Goal: Task Accomplishment & Management: Manage account settings

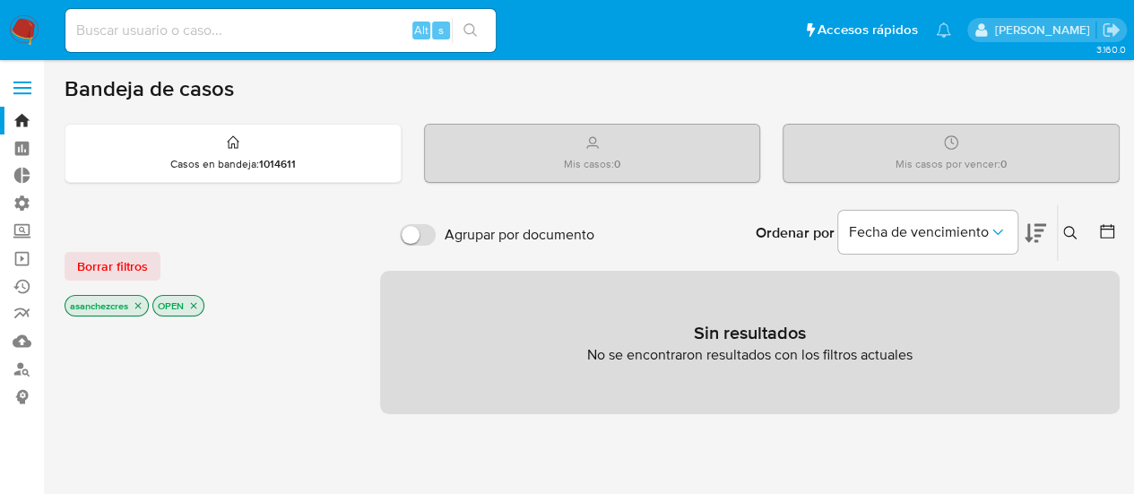
click at [136, 305] on icon "close-filter" at bounding box center [138, 305] width 11 height 11
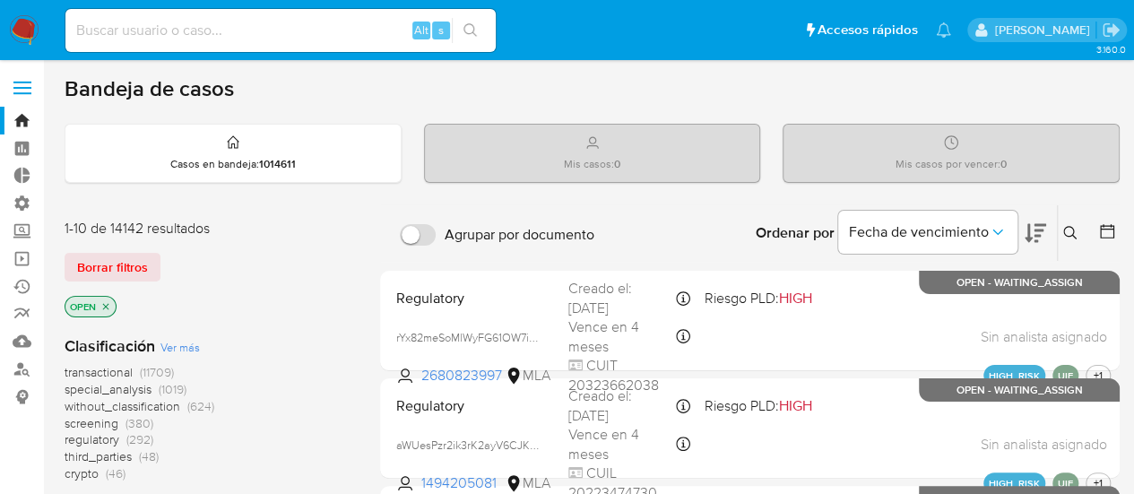
click at [102, 303] on icon "close-filter" at bounding box center [105, 306] width 11 height 11
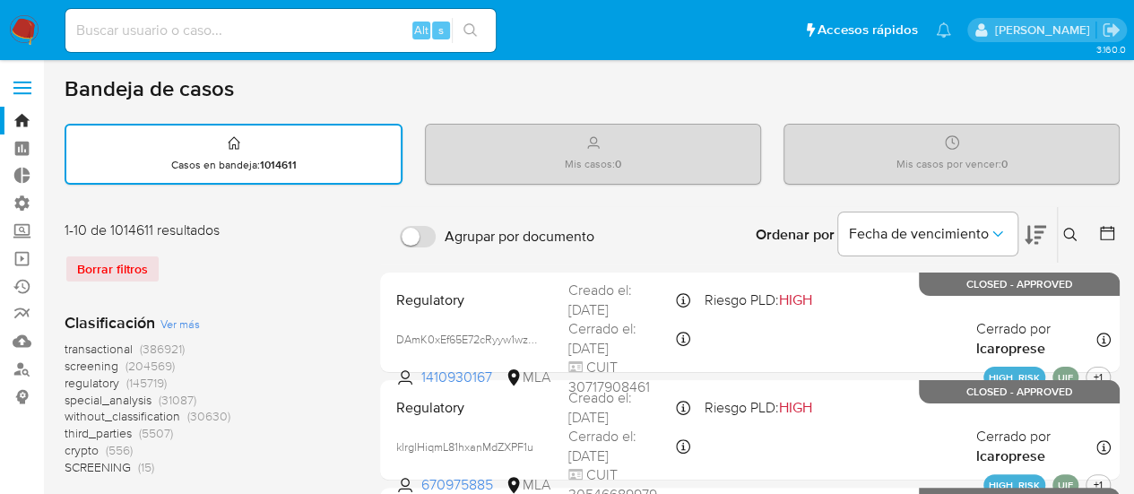
click at [23, 94] on span at bounding box center [22, 93] width 18 height 3
click at [0, 0] on input "checkbox" at bounding box center [0, 0] width 0 height 0
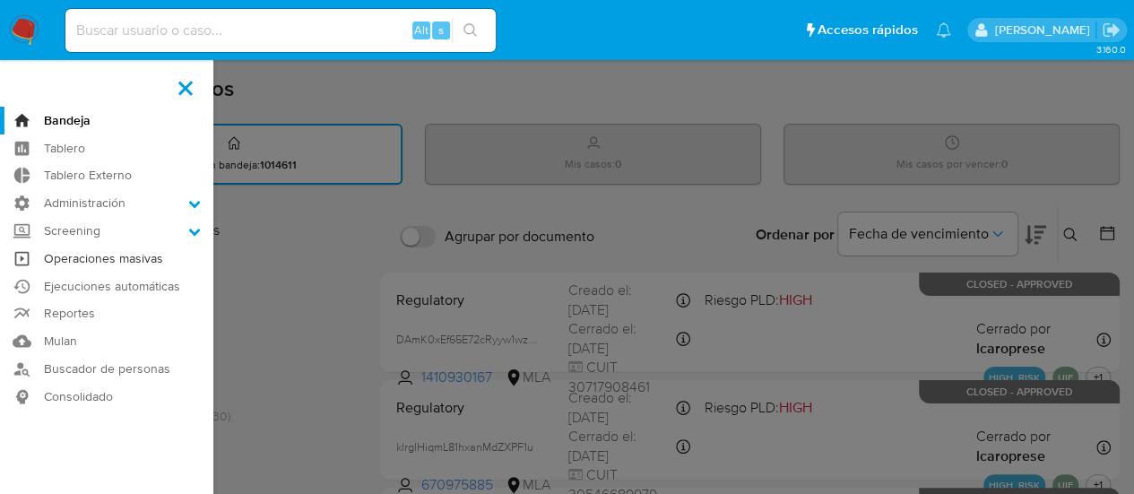
click at [116, 259] on link "Operaciones masivas" at bounding box center [106, 259] width 213 height 28
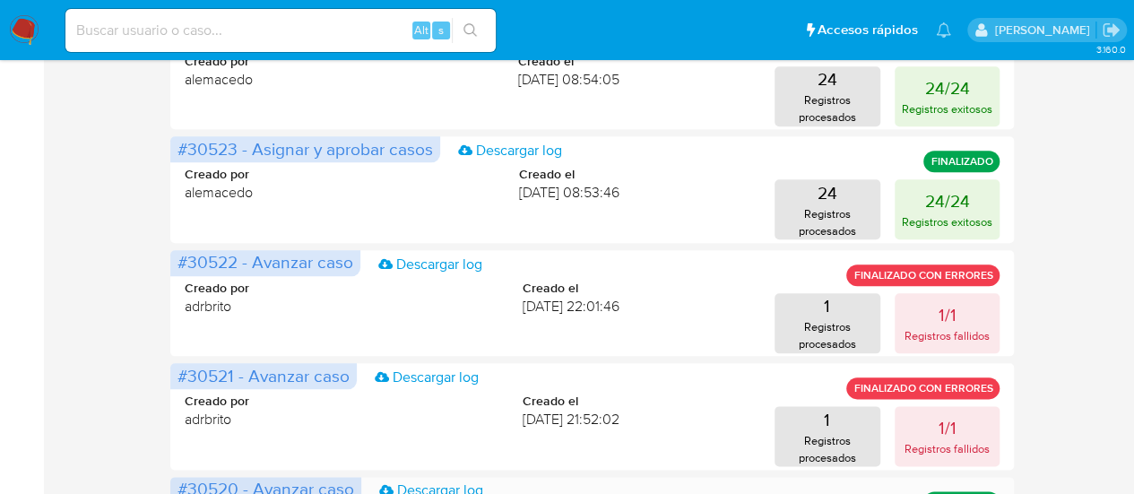
scroll to position [1101, 0]
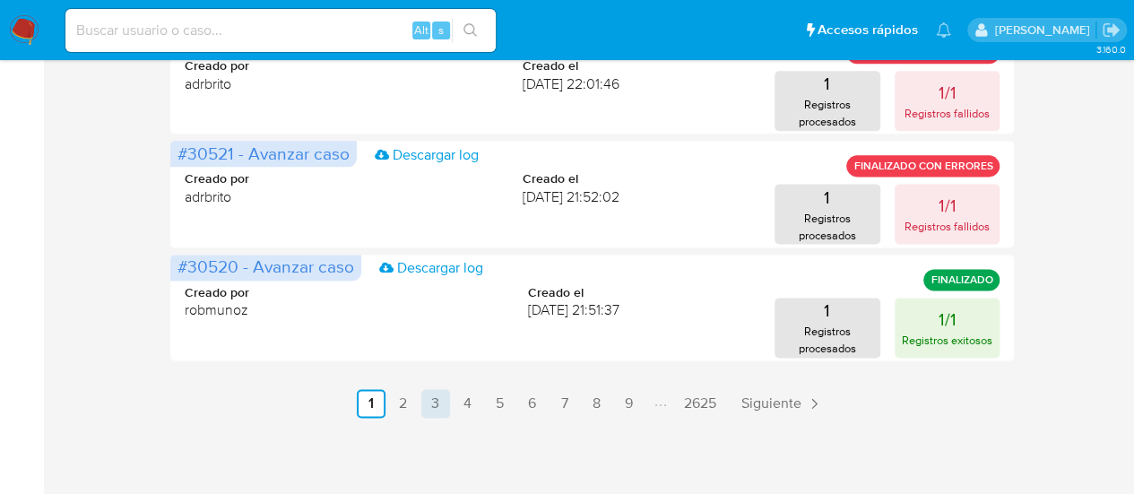
click at [438, 401] on link "3" at bounding box center [435, 403] width 29 height 29
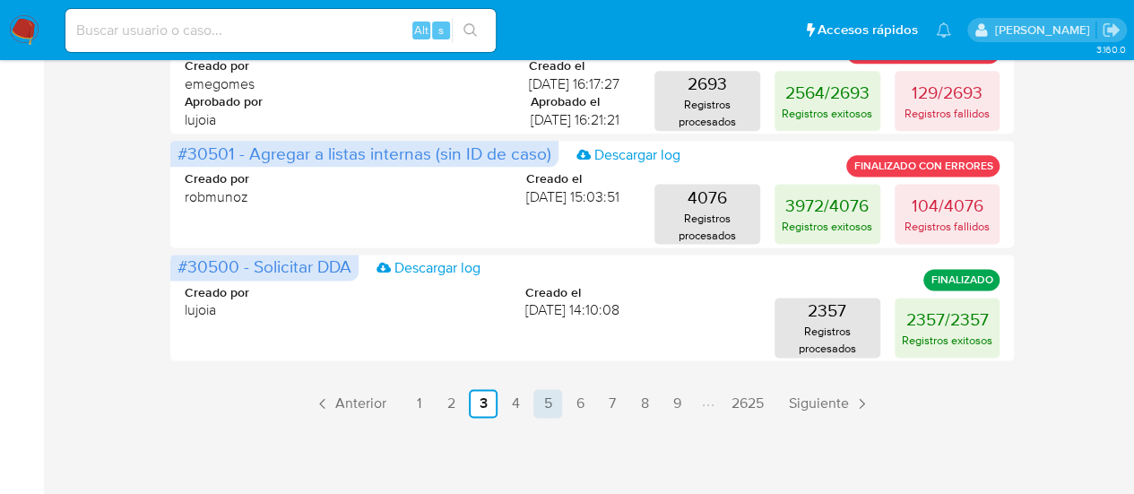
click at [547, 408] on link "5" at bounding box center [547, 403] width 29 height 29
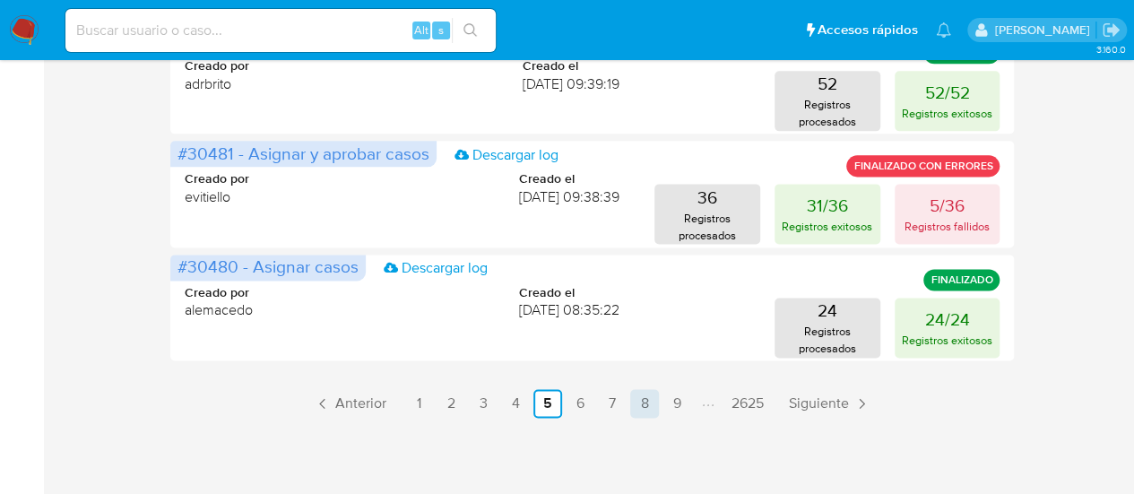
click at [637, 408] on link "8" at bounding box center [644, 403] width 29 height 29
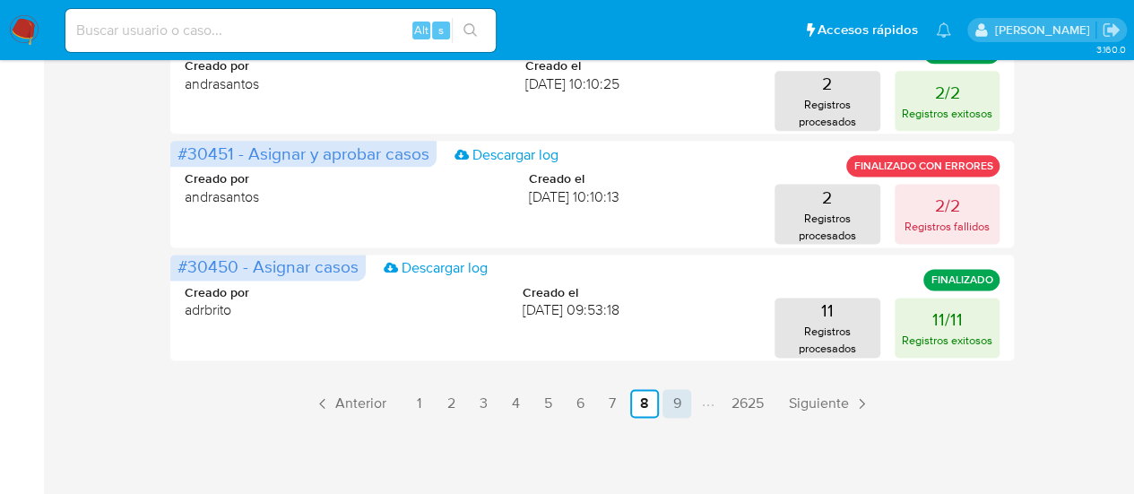
click at [671, 399] on link "9" at bounding box center [677, 403] width 29 height 29
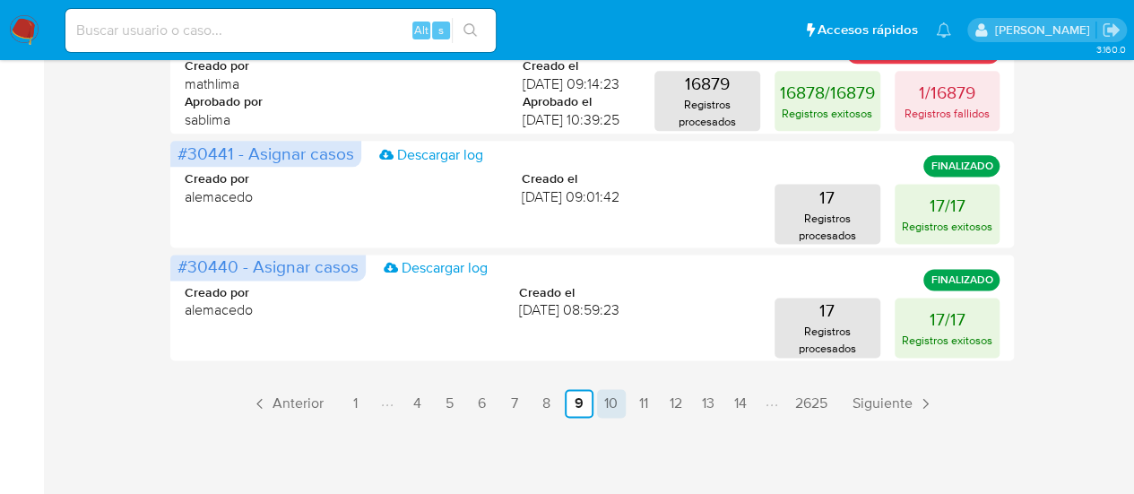
click at [617, 410] on link "10" at bounding box center [611, 403] width 29 height 29
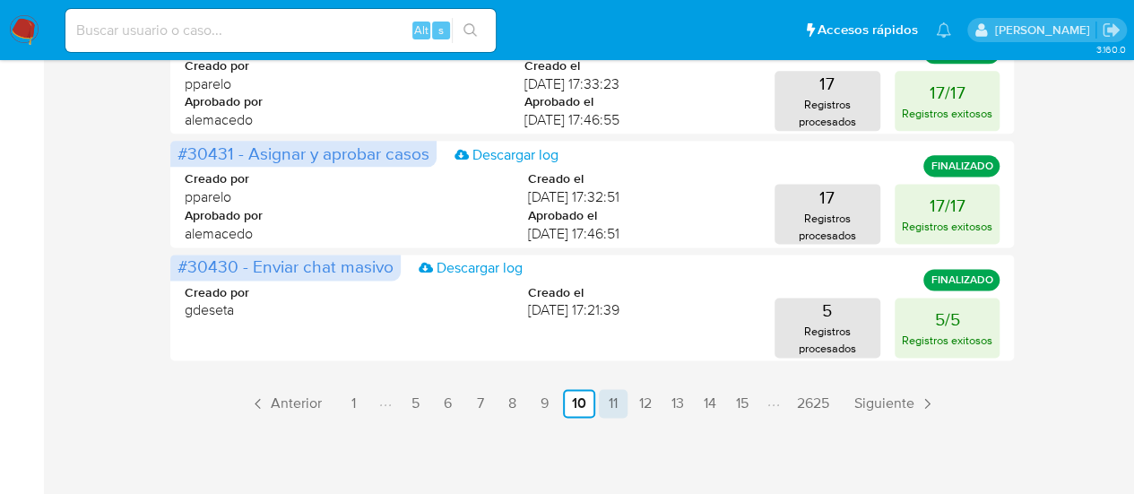
click at [606, 409] on link "11" at bounding box center [613, 403] width 29 height 29
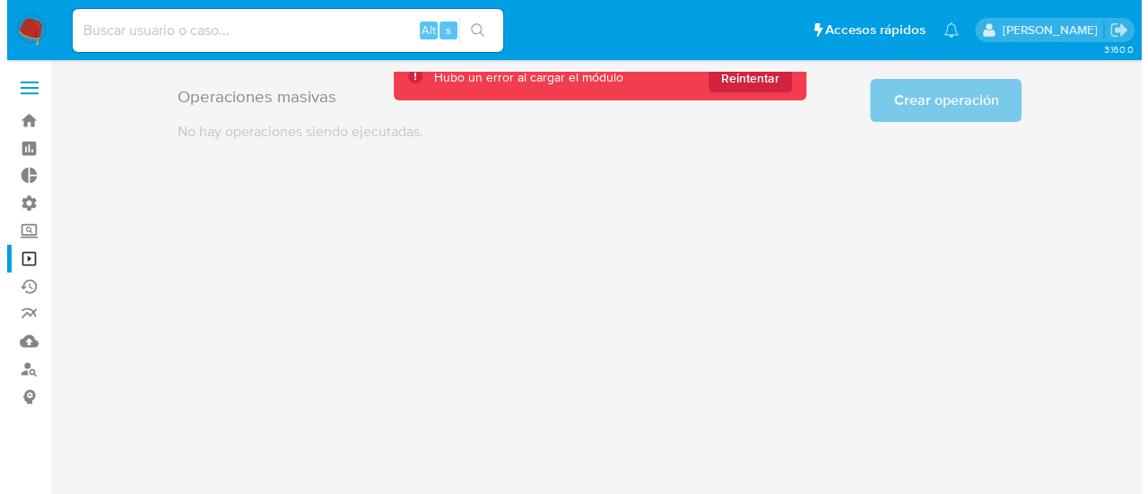
scroll to position [0, 0]
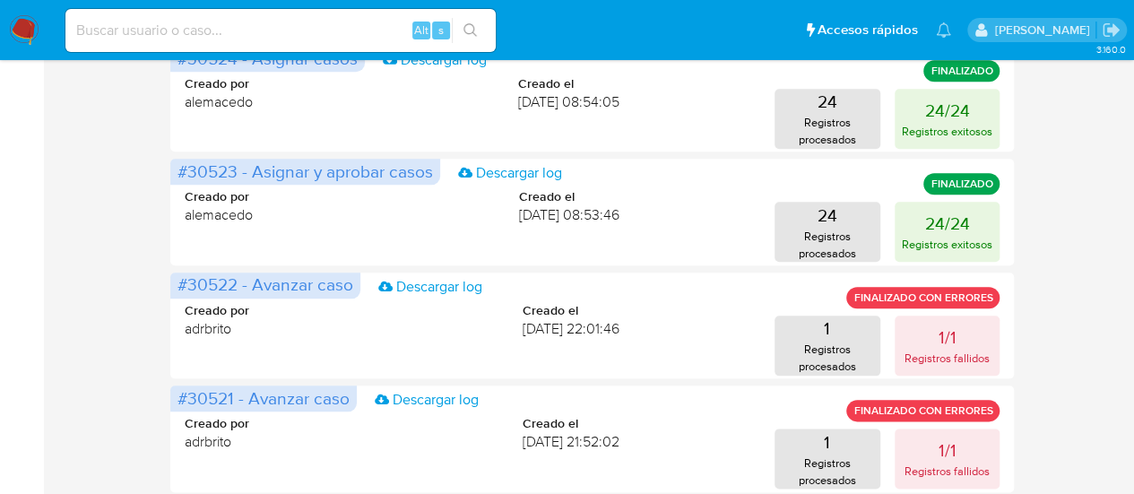
scroll to position [1101, 0]
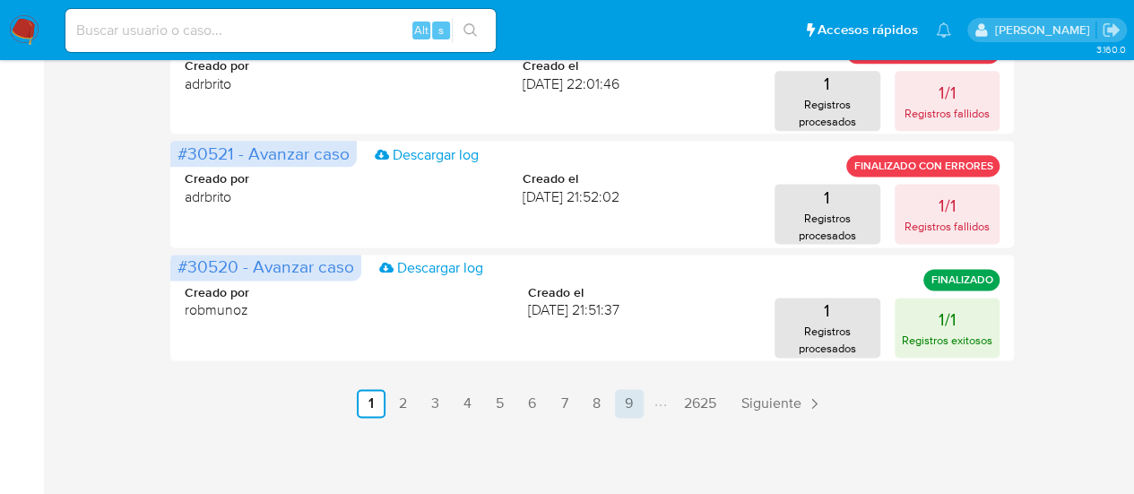
click at [626, 404] on link "9" at bounding box center [629, 403] width 29 height 29
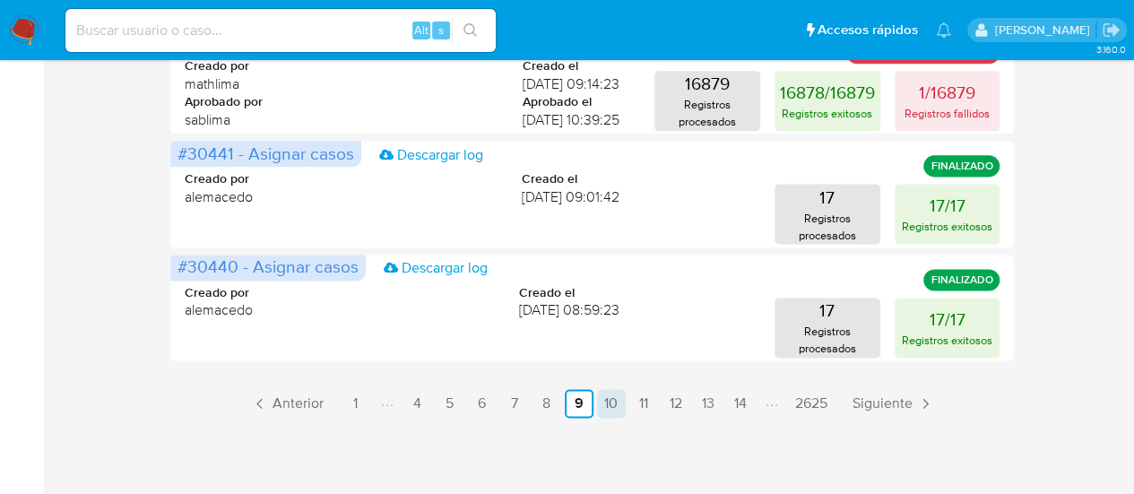
click at [620, 408] on link "10" at bounding box center [611, 403] width 29 height 29
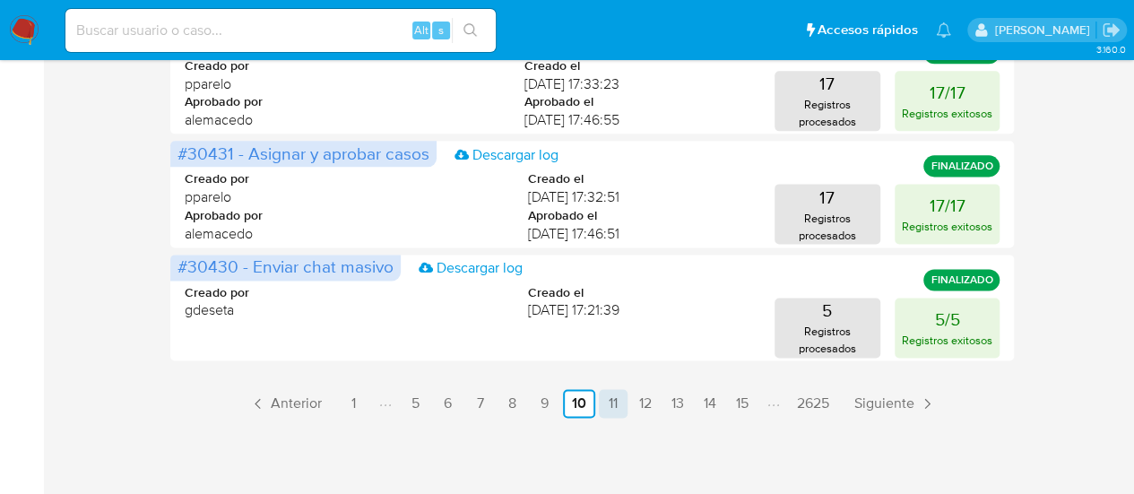
click at [610, 406] on link "11" at bounding box center [613, 403] width 29 height 29
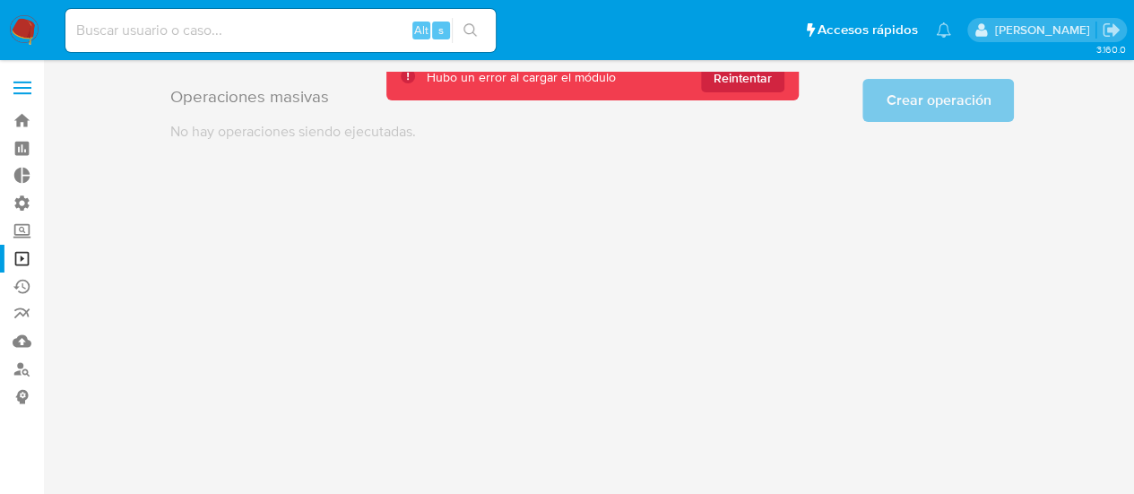
scroll to position [0, 0]
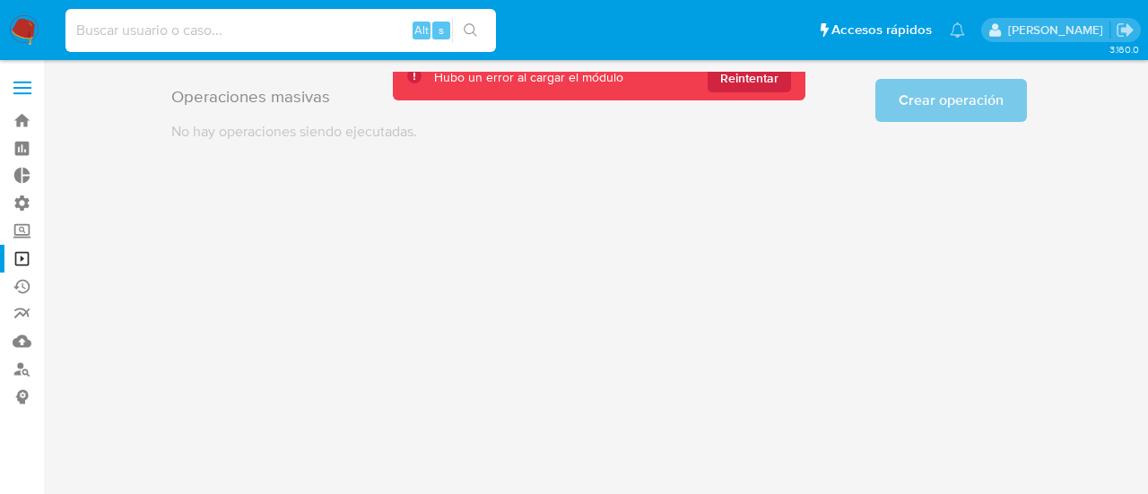
click at [307, 33] on input at bounding box center [280, 30] width 430 height 23
paste input "vinisilva"
type input "vinisilva"
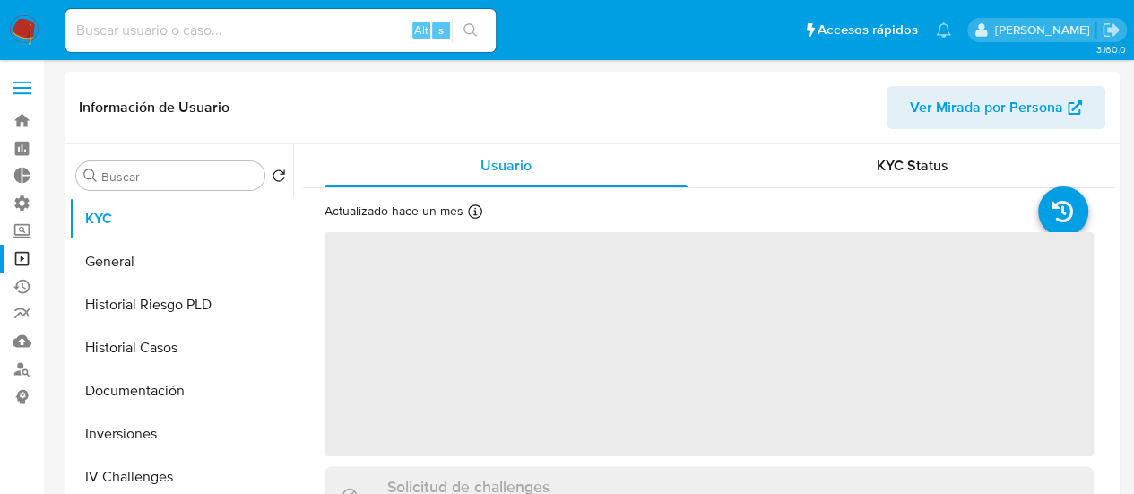
select select "10"
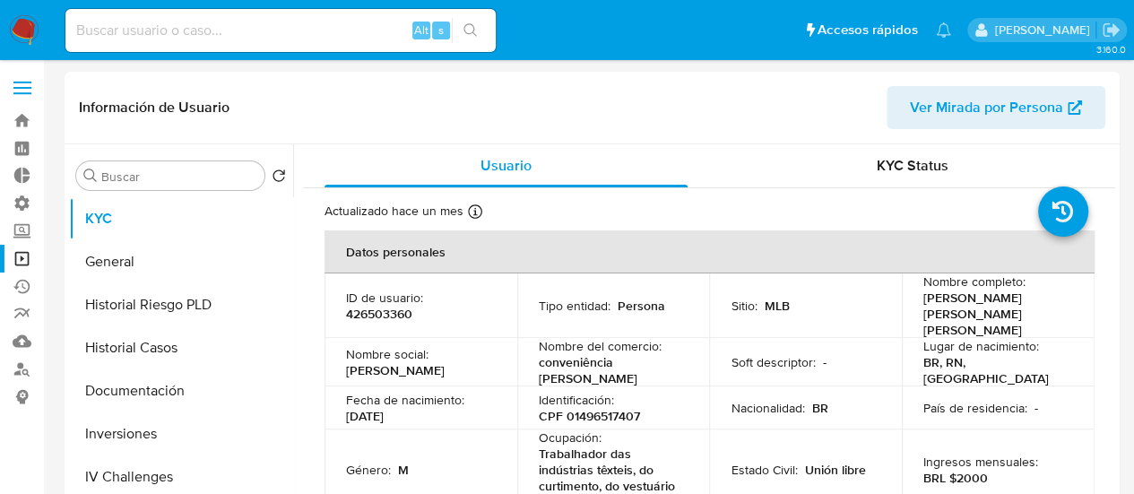
click at [30, 101] on label at bounding box center [22, 88] width 45 height 38
click at [0, 0] on input "checkbox" at bounding box center [0, 0] width 0 height 0
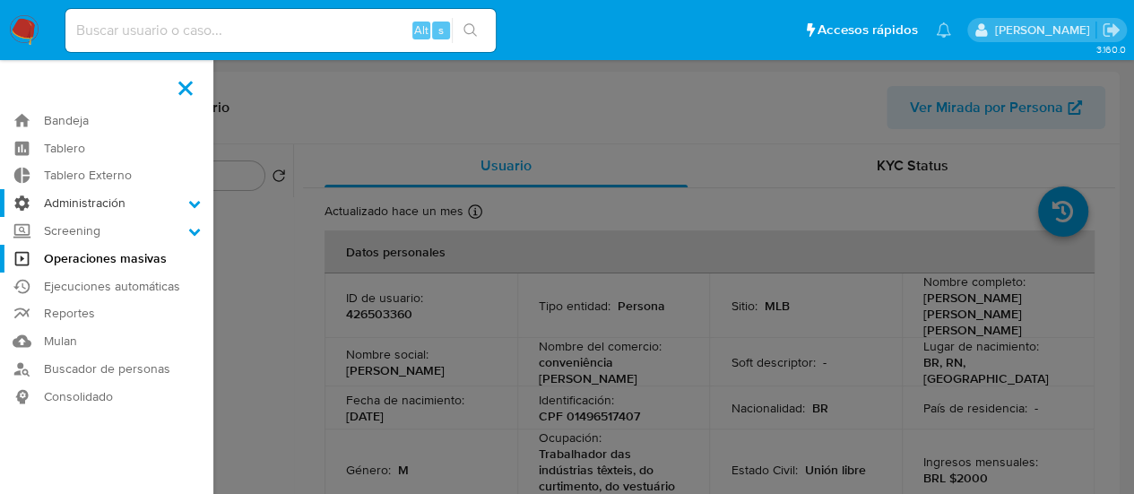
click at [88, 210] on label "Administración" at bounding box center [106, 203] width 213 height 28
click at [0, 0] on input "Administración" at bounding box center [0, 0] width 0 height 0
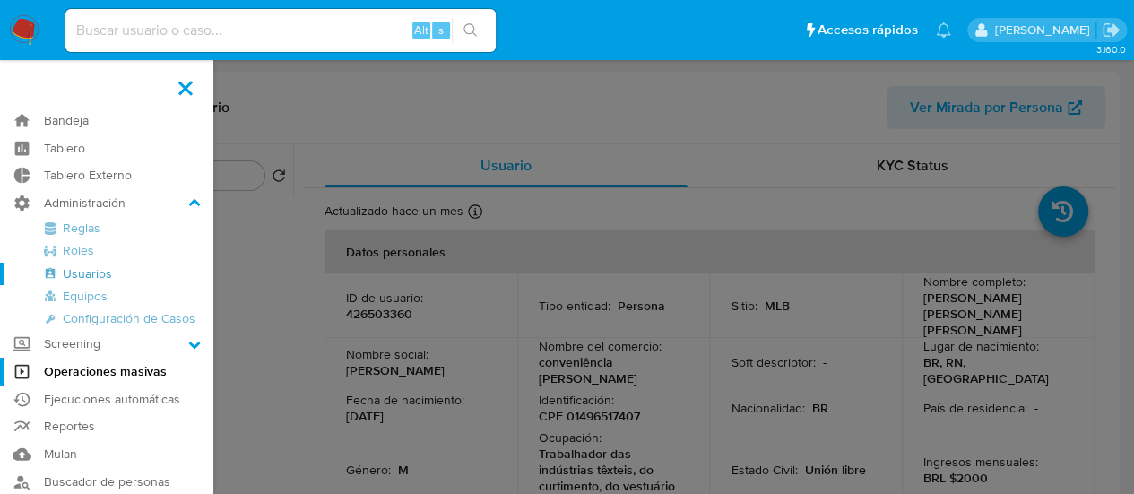
click at [84, 276] on link "Usuarios" at bounding box center [106, 274] width 213 height 22
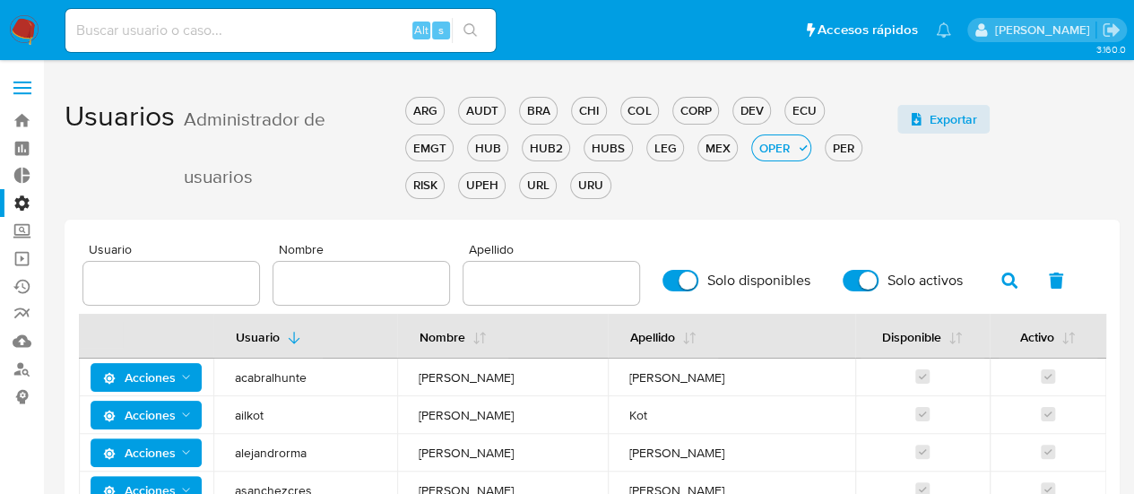
click at [308, 29] on input at bounding box center [280, 30] width 430 height 23
paste input "vinisilva"
type input "vinisilva"
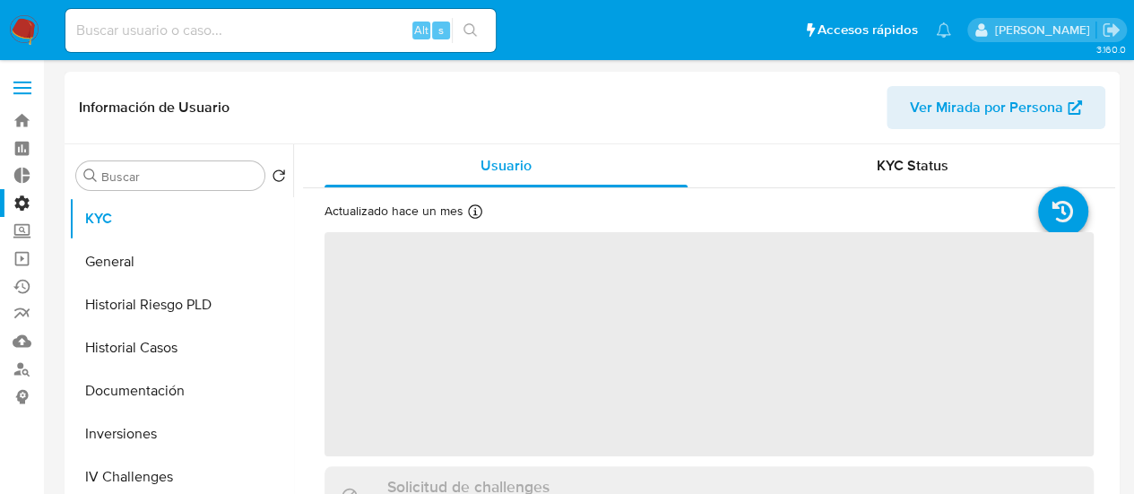
select select "10"
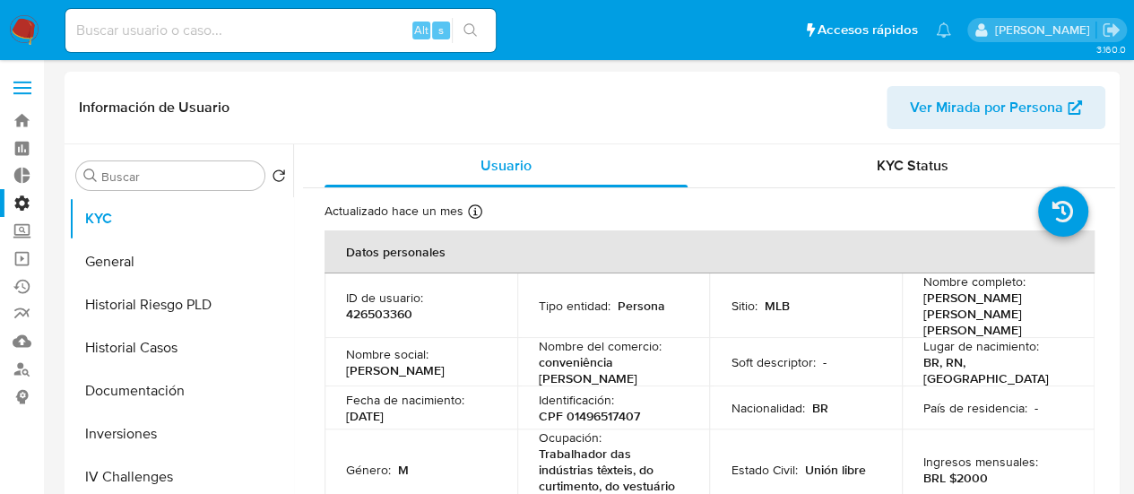
click at [240, 42] on div "Alt s" at bounding box center [280, 30] width 430 height 43
click at [34, 82] on label at bounding box center [22, 88] width 45 height 38
click at [0, 0] on input "checkbox" at bounding box center [0, 0] width 0 height 0
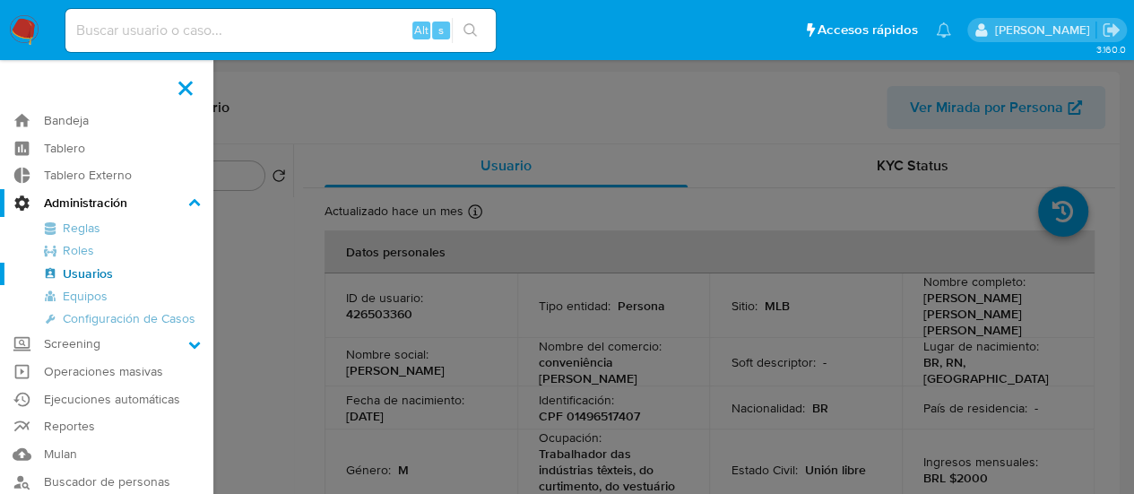
click at [87, 275] on link "Usuarios" at bounding box center [106, 274] width 213 height 22
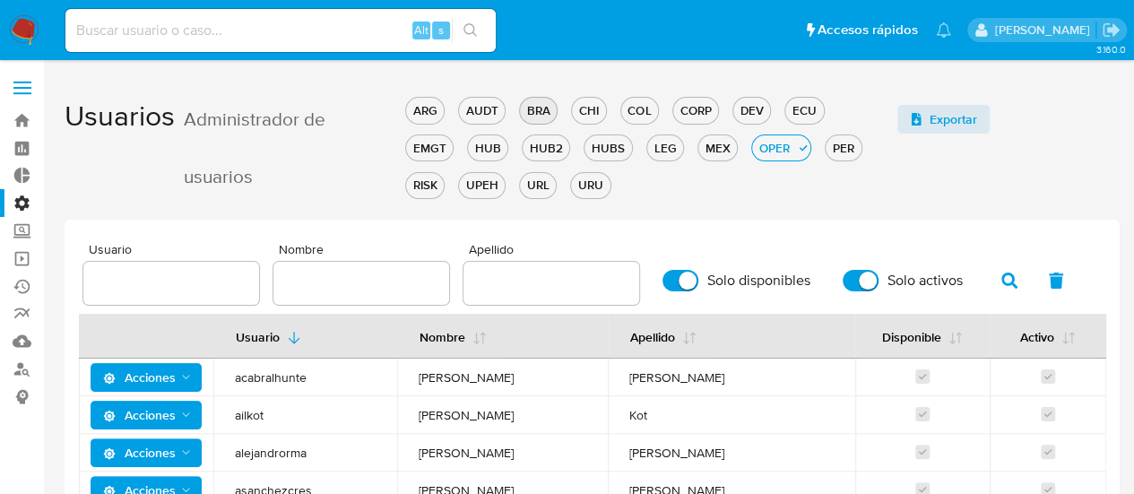
click at [554, 107] on div "BRA" at bounding box center [538, 110] width 37 height 17
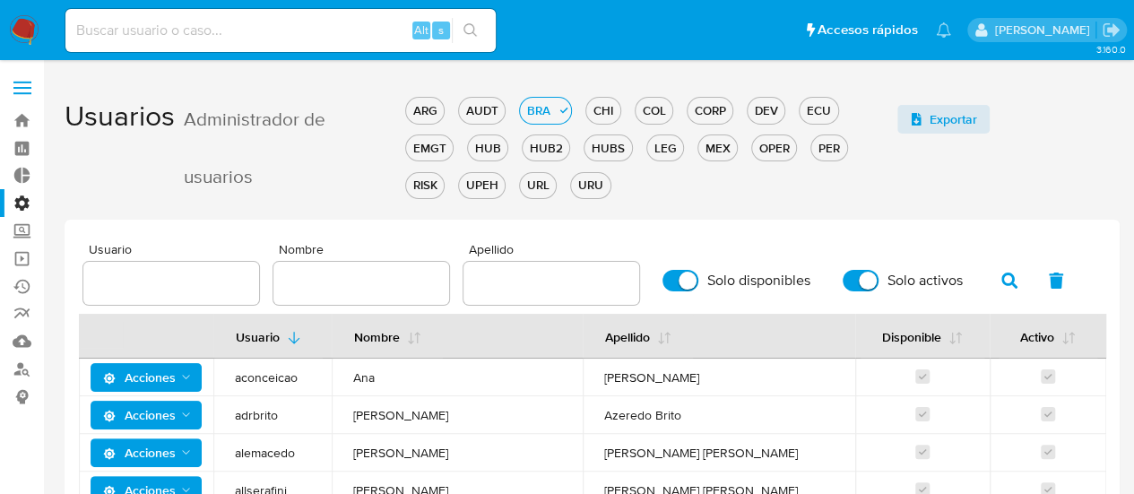
click at [360, 282] on input "text" at bounding box center [361, 283] width 176 height 23
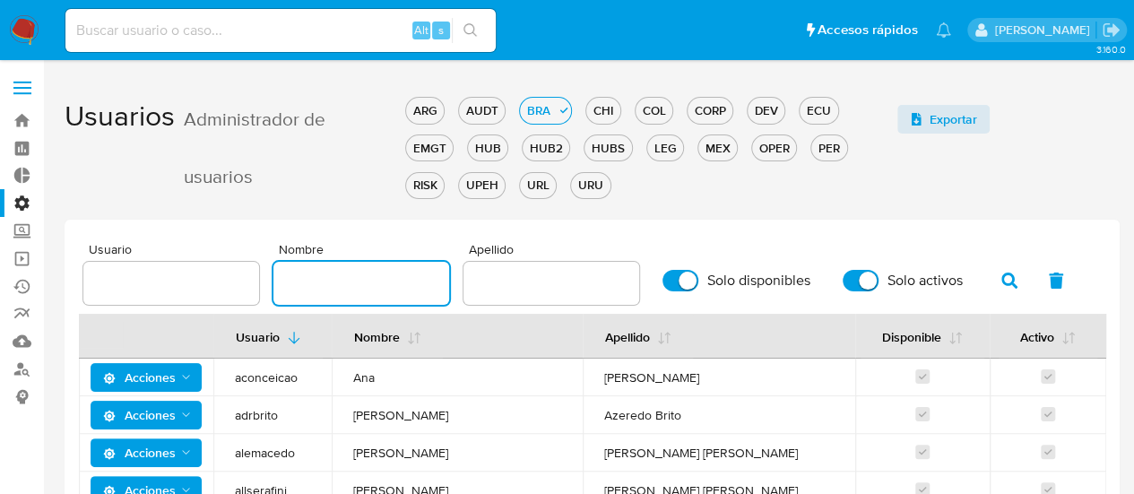
click at [250, 291] on input "text" at bounding box center [171, 283] width 176 height 23
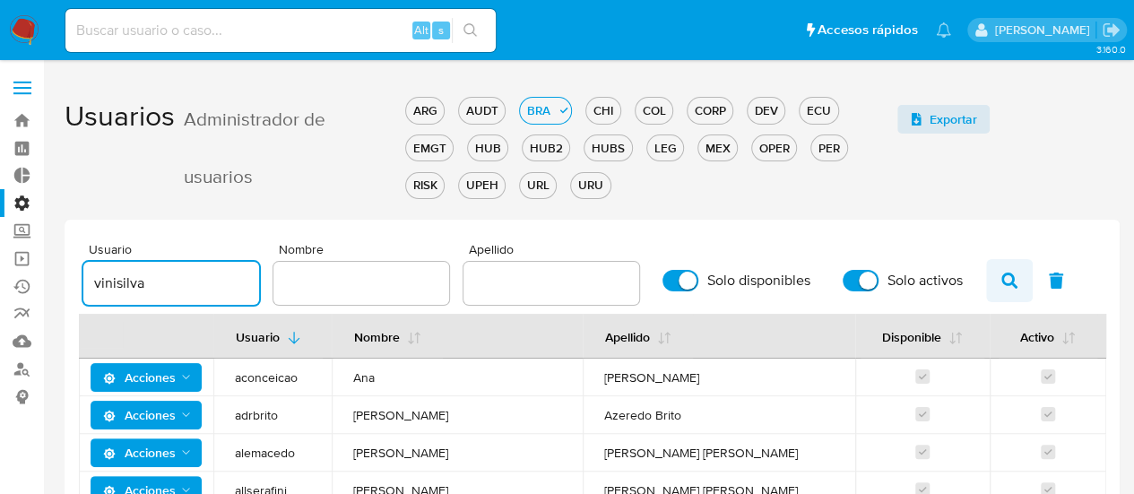
type input "vinisilva"
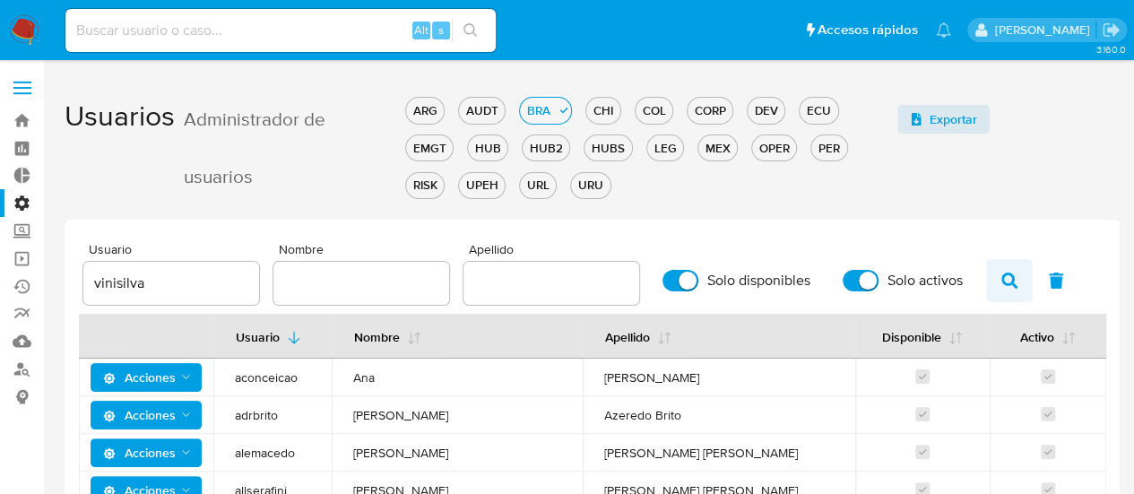
click at [1001, 275] on icon "button" at bounding box center [1009, 281] width 16 height 16
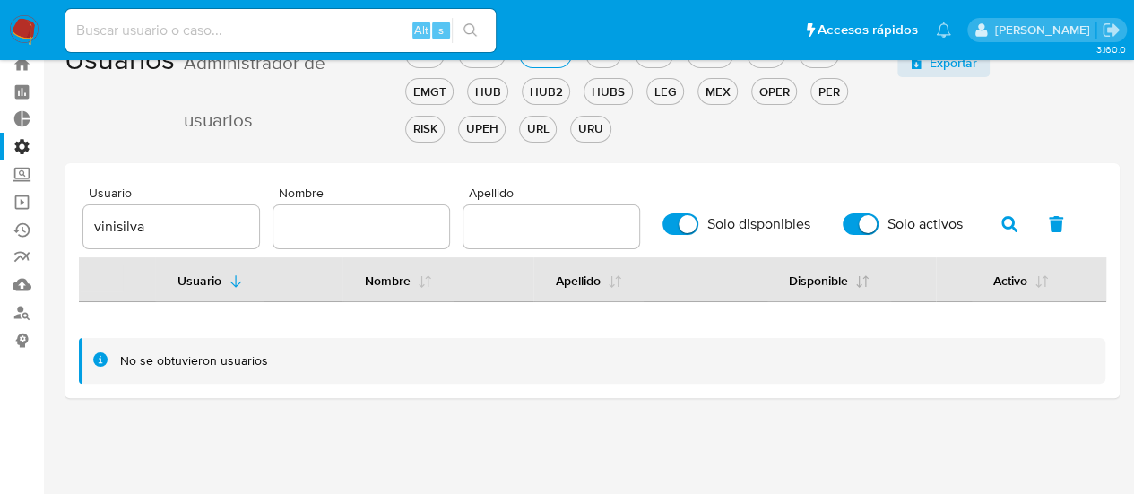
scroll to position [90, 0]
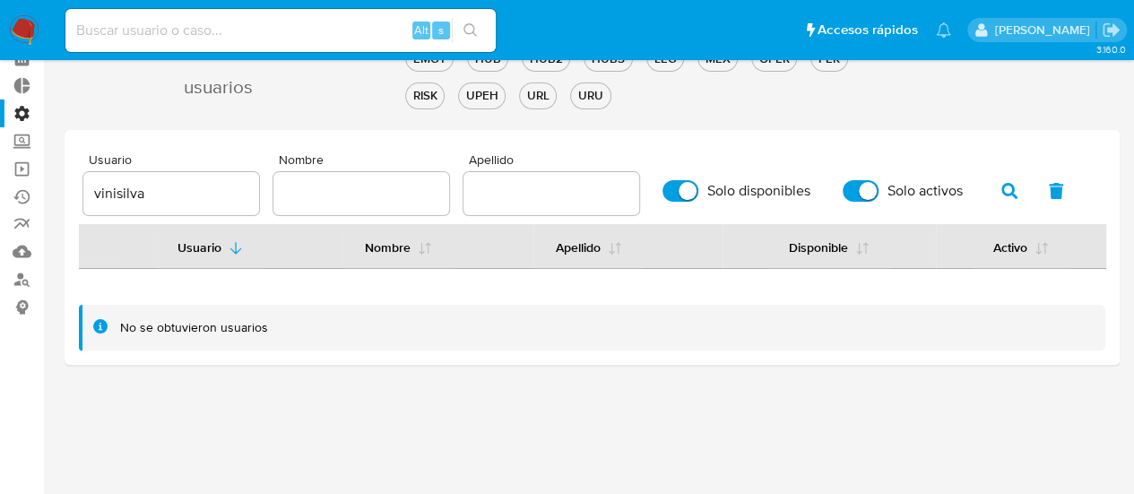
drag, startPoint x: 676, startPoint y: 193, endPoint x: 739, endPoint y: 197, distance: 62.9
click at [680, 195] on input "Solo disponibles" at bounding box center [681, 191] width 36 height 22
checkbox input "false"
click at [855, 196] on input "Solo activos" at bounding box center [861, 191] width 36 height 22
checkbox input "false"
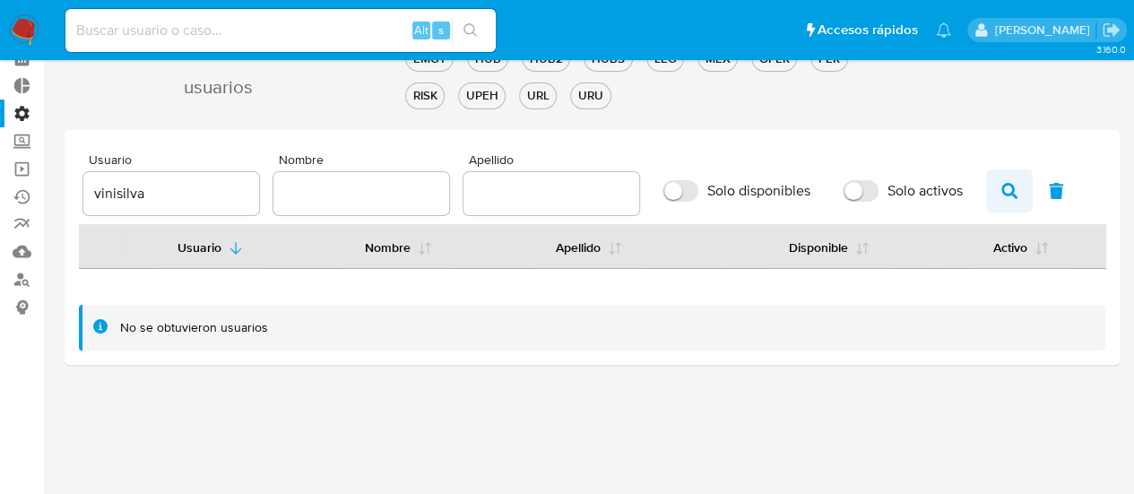
click at [1003, 200] on span "button" at bounding box center [1009, 191] width 16 height 30
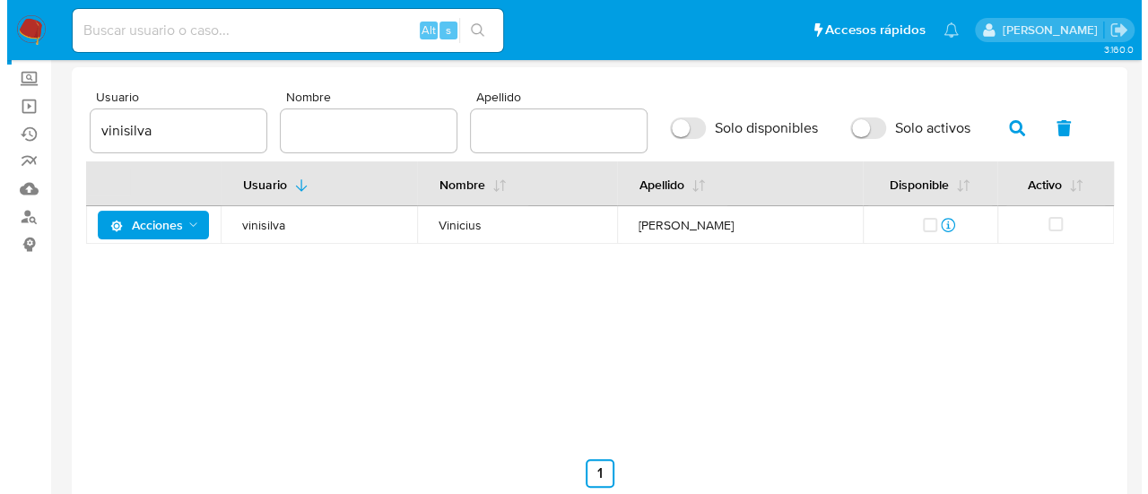
scroll to position [179, 0]
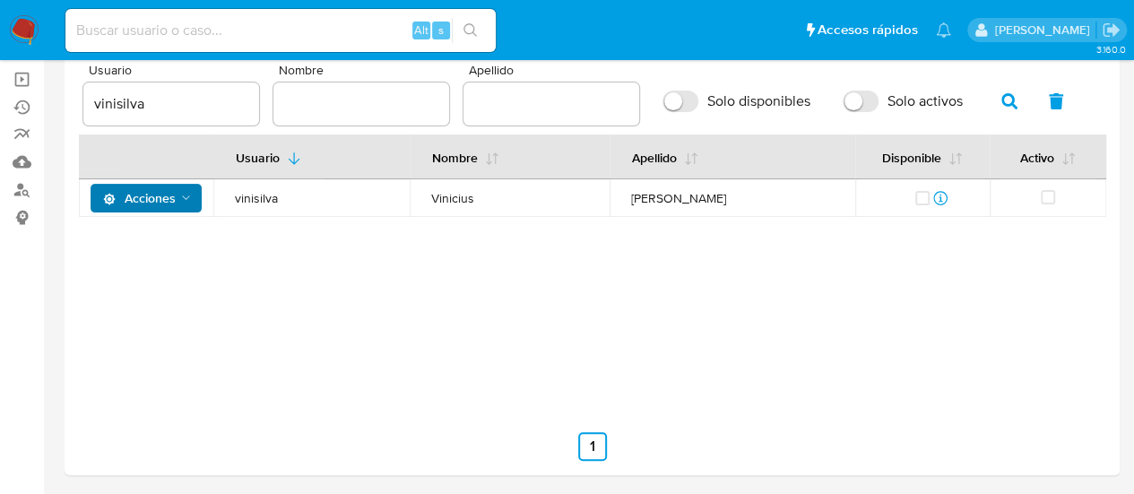
click at [179, 196] on icon "Acciones" at bounding box center [186, 198] width 14 height 14
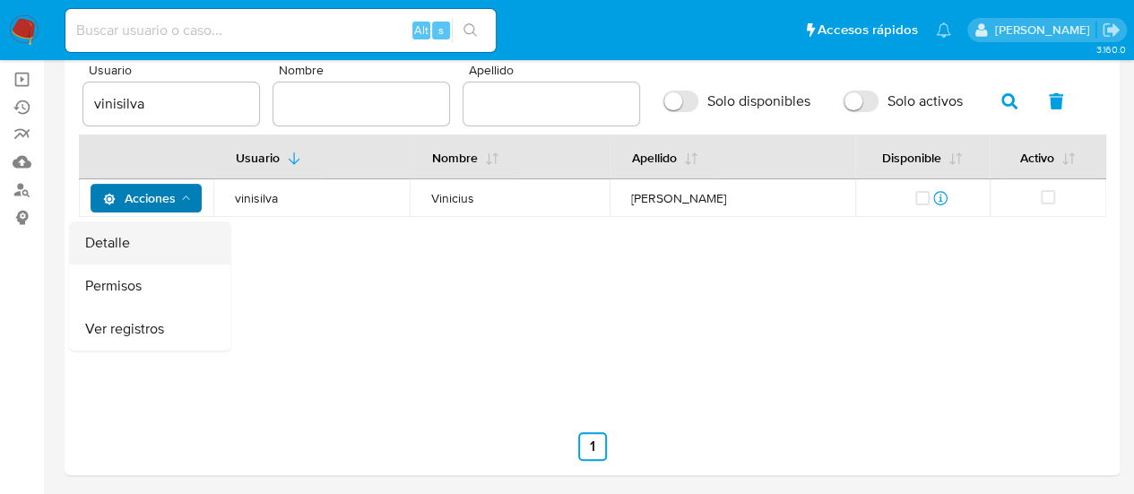
click at [183, 246] on button "Detalle" at bounding box center [149, 242] width 161 height 43
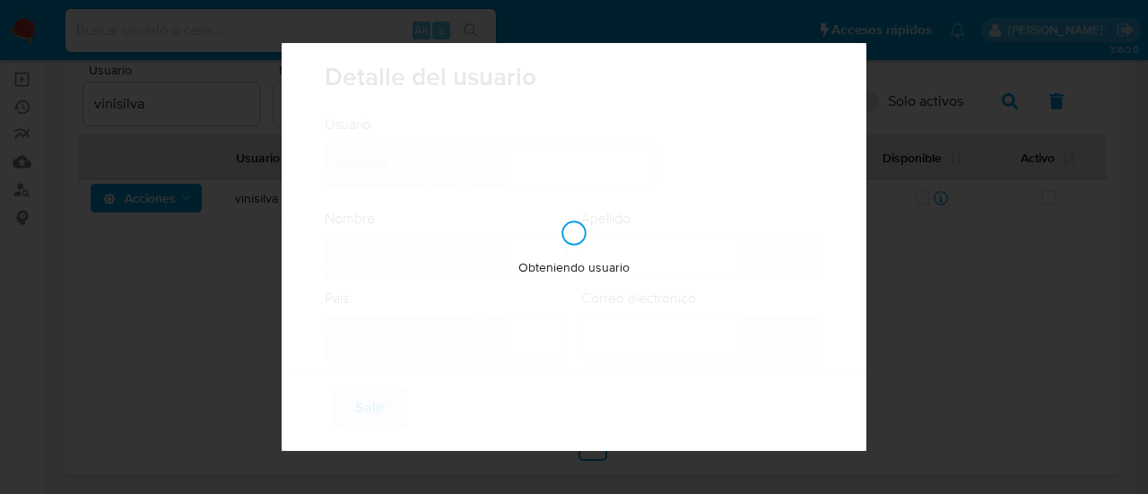
type input "Vinicius"
type input "Moraes Bento Silva"
type input "Brazil"
type input "vinicius.vsilva@mercadolivre.com"
type input "Representante Senior (80001646)"
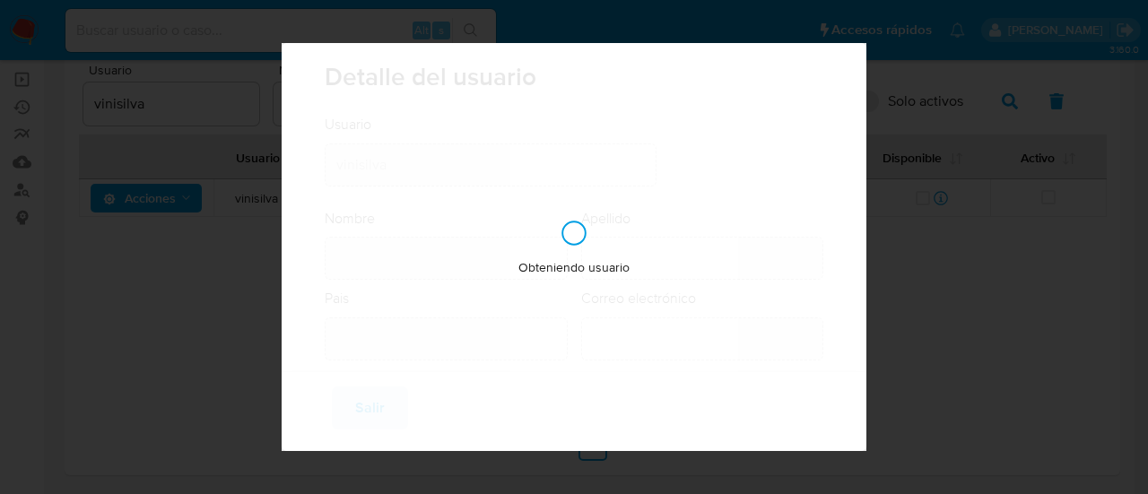
type input "Fraud Prevention Buyer"
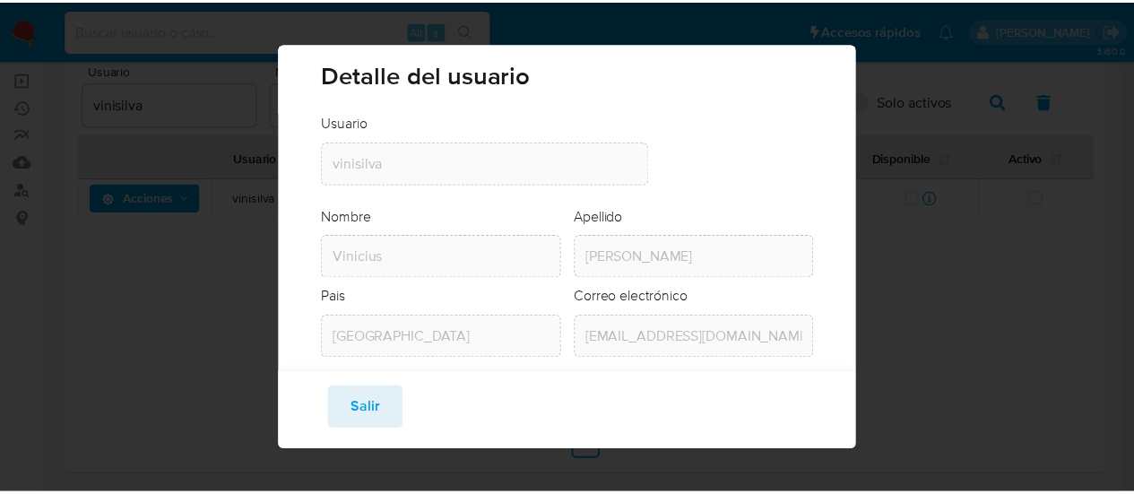
scroll to position [0, 0]
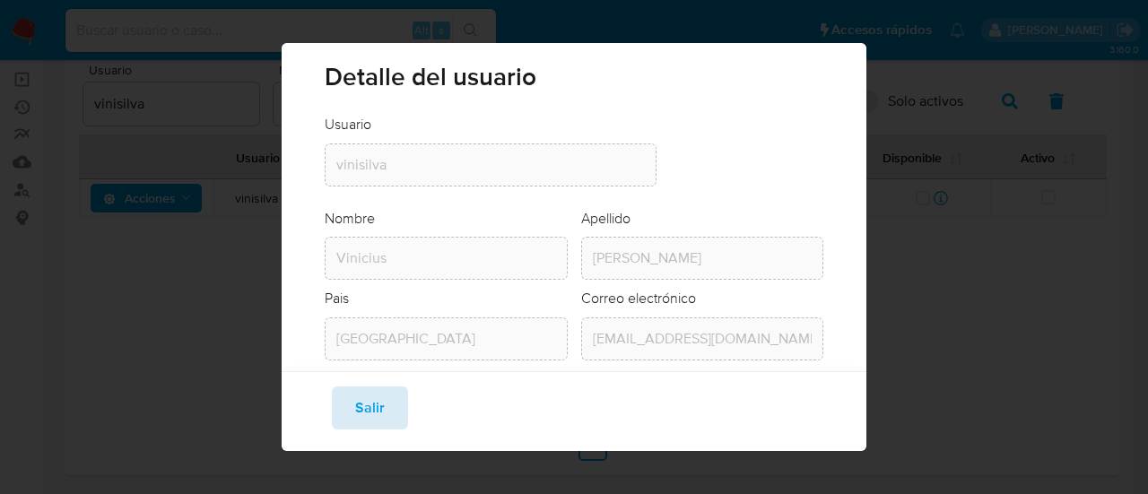
click at [376, 408] on span "Salir" at bounding box center [370, 407] width 30 height 39
checkbox input "true"
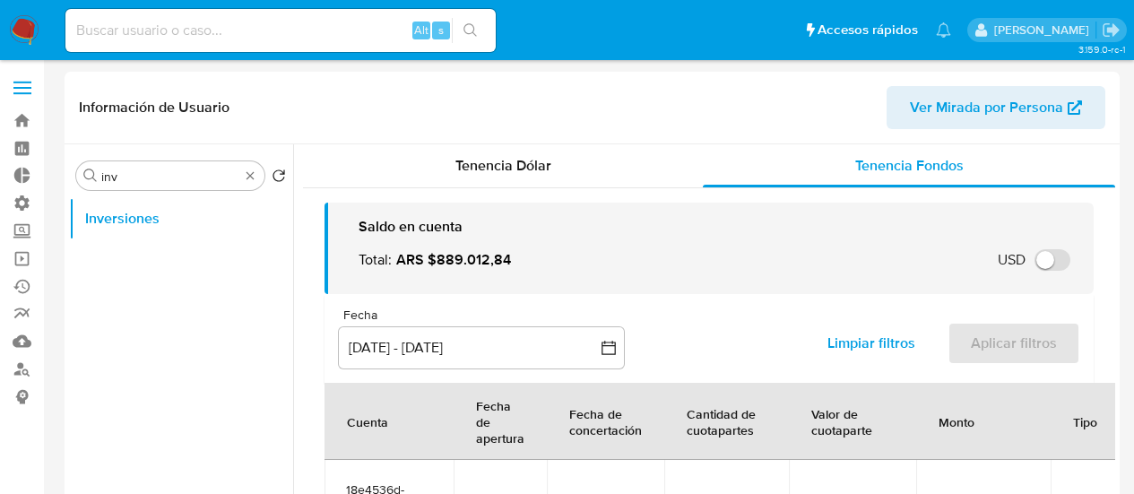
select select "10"
